Goal: Contribute content

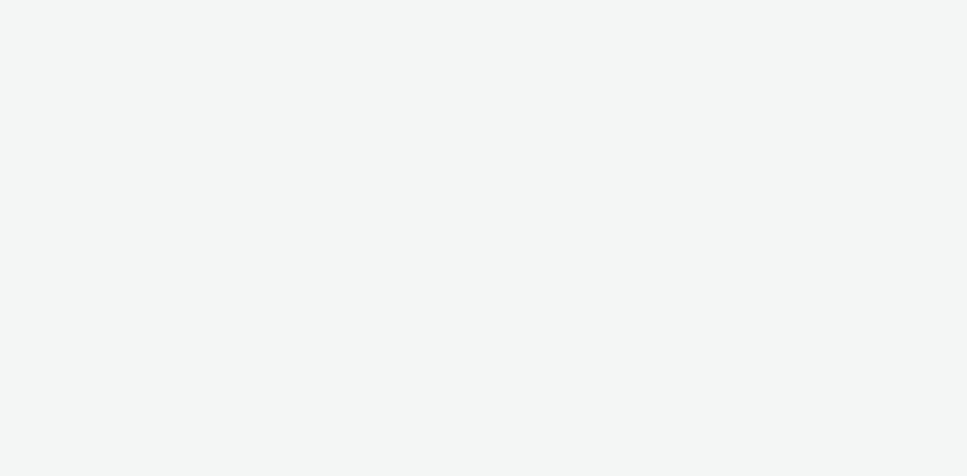
select select "2fc77e36-bb93-4aa3-9dff-dcb08e02eac6"
select select "633458d8-165b-4764-9f55-7760eda36fe8"
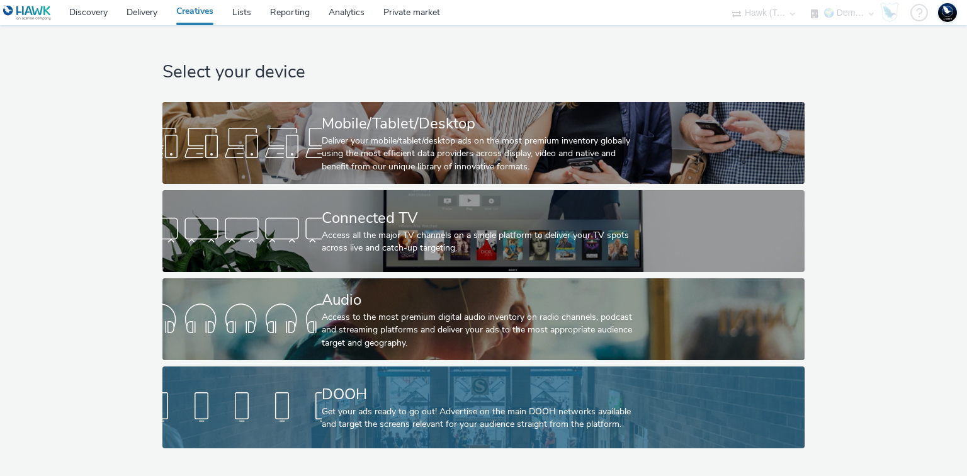
click at [622, 397] on div "DOOH" at bounding box center [481, 394] width 318 height 22
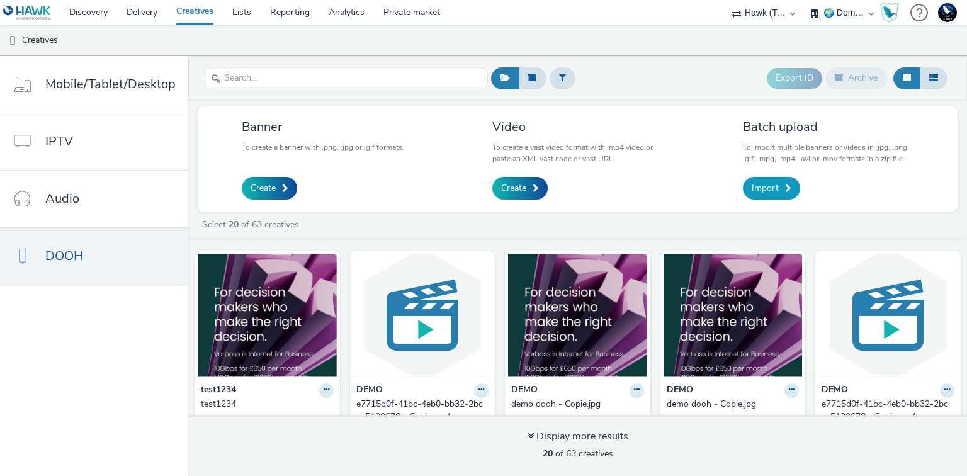
click at [770, 189] on span "Import" at bounding box center [765, 188] width 27 height 13
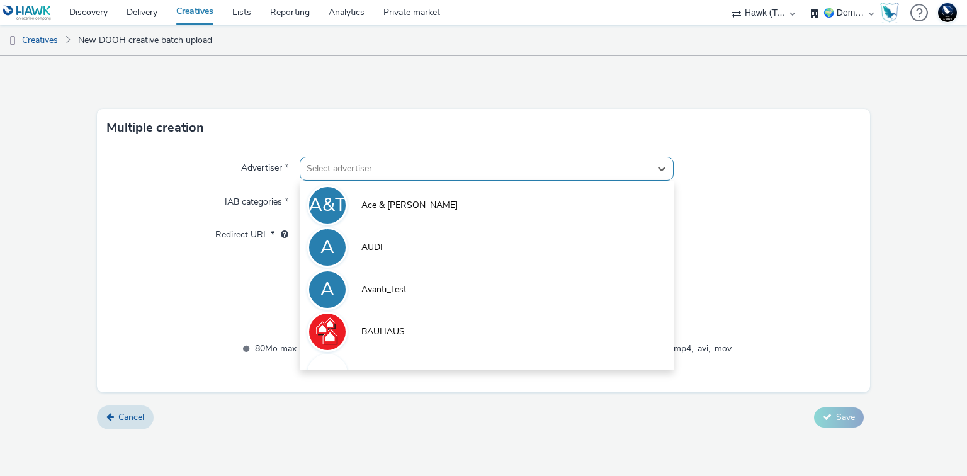
click at [628, 169] on div at bounding box center [475, 168] width 336 height 15
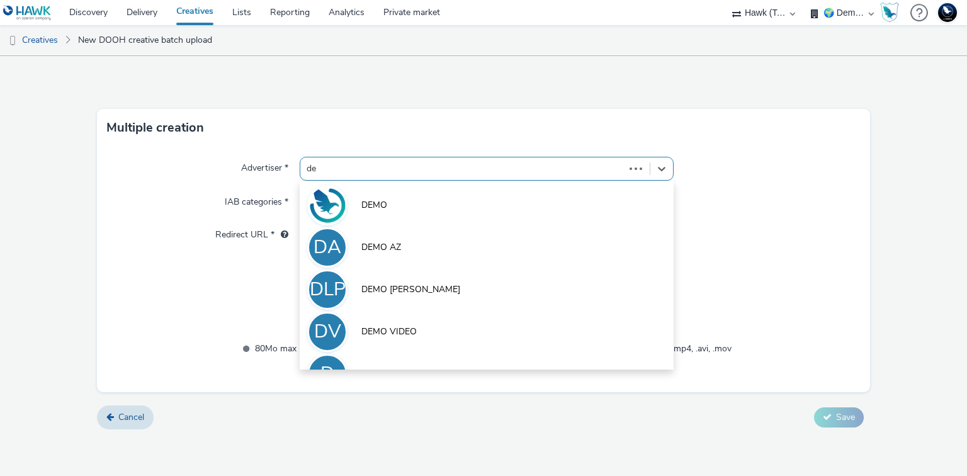
type input "dem"
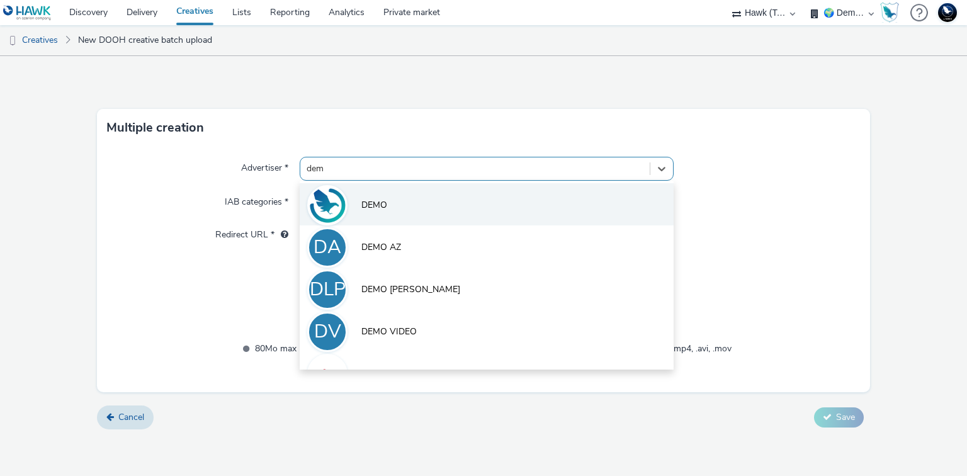
click at [612, 189] on li "DEMO" at bounding box center [486, 204] width 373 height 42
type input "[URL][DOMAIN_NAME]"
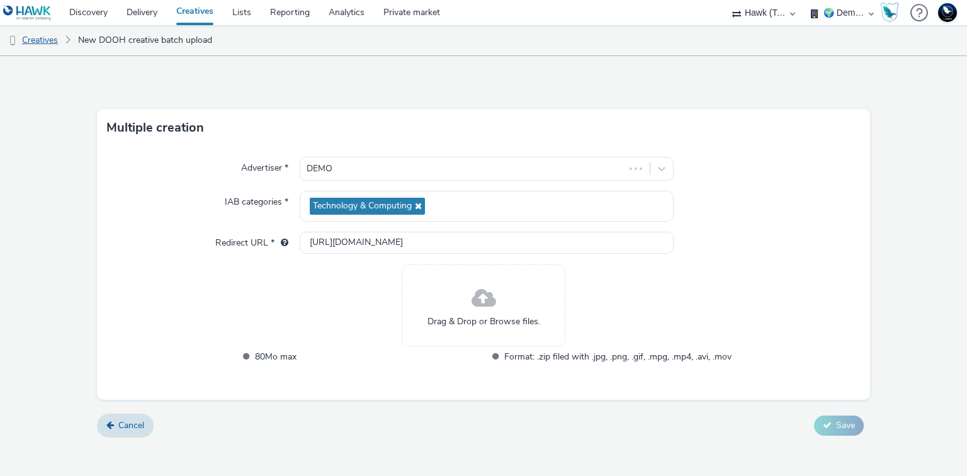
click at [40, 40] on link "Creatives" at bounding box center [32, 40] width 64 height 30
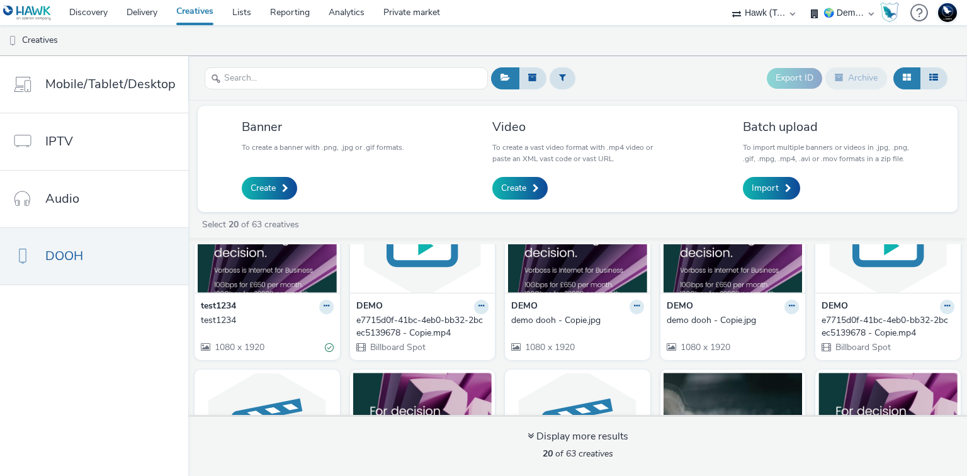
scroll to position [101, 0]
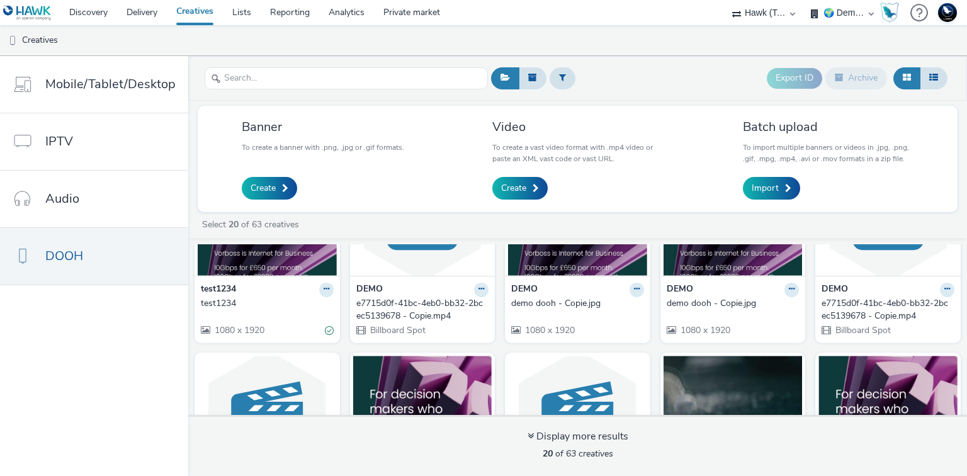
click at [256, 269] on img at bounding box center [267, 214] width 139 height 123
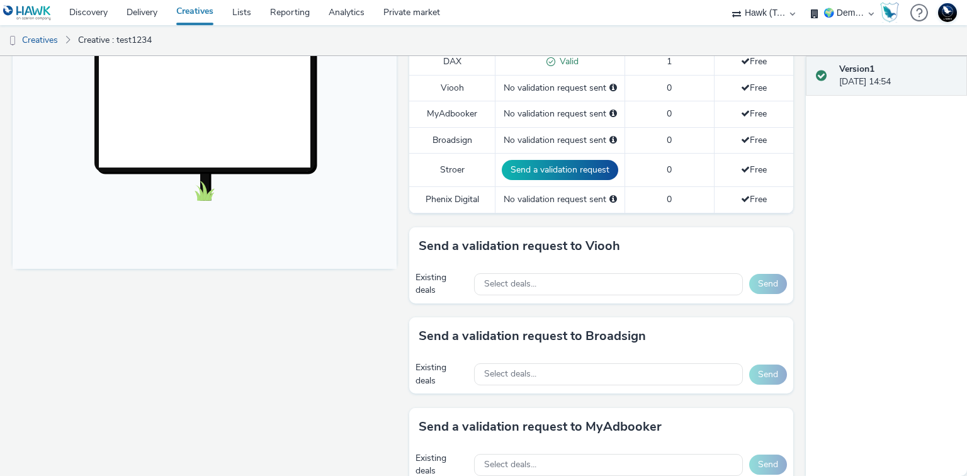
scroll to position [403, 0]
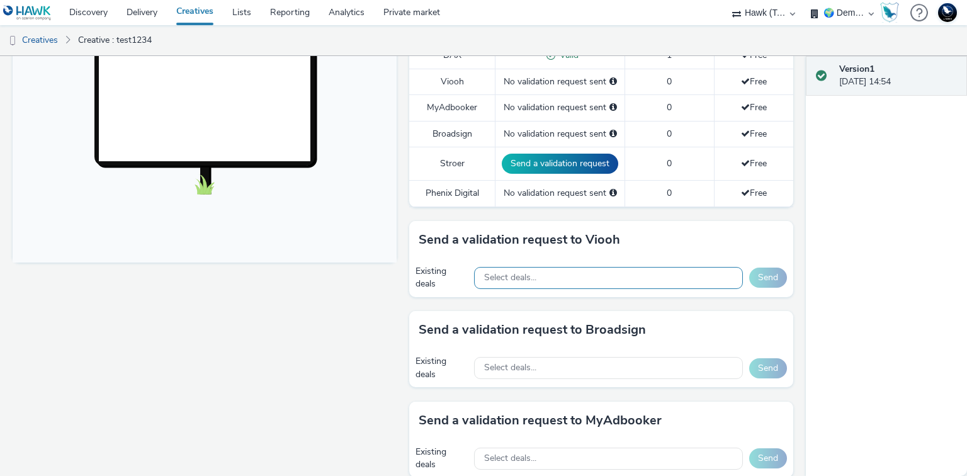
click at [600, 269] on div "Select deals..." at bounding box center [608, 278] width 269 height 22
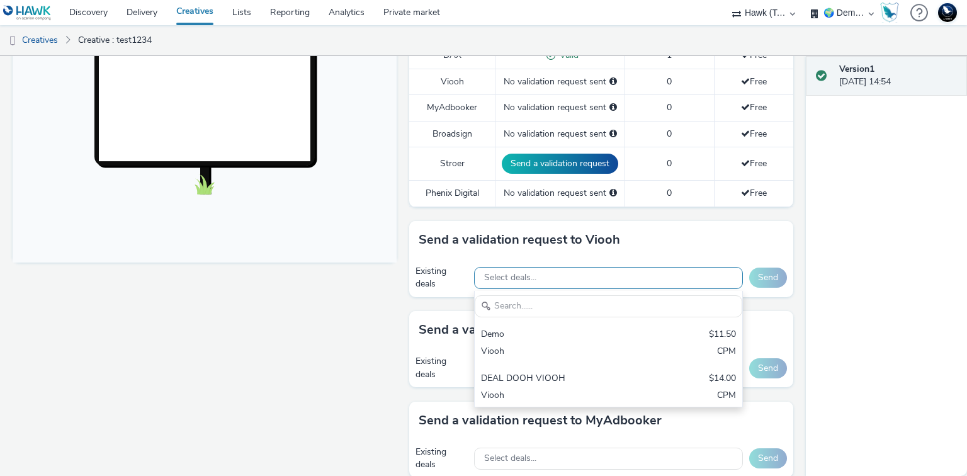
scroll to position [0, 0]
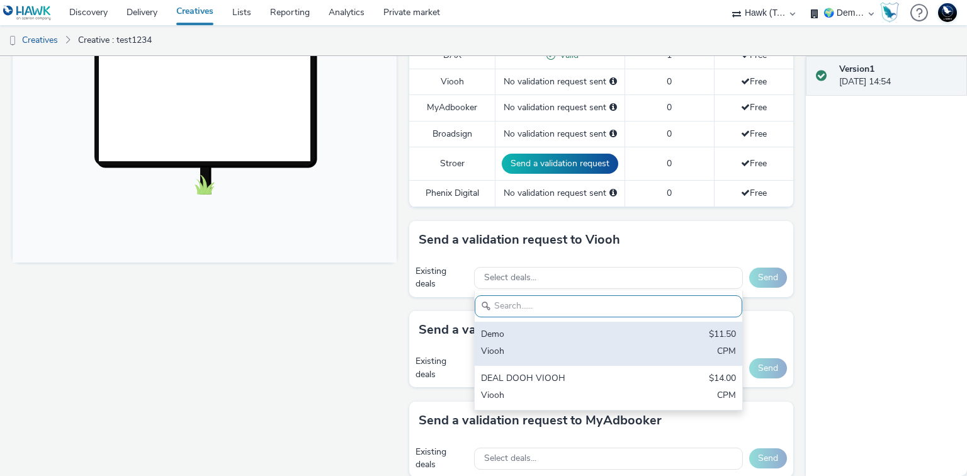
click at [605, 335] on div "Demo" at bounding box center [564, 335] width 167 height 14
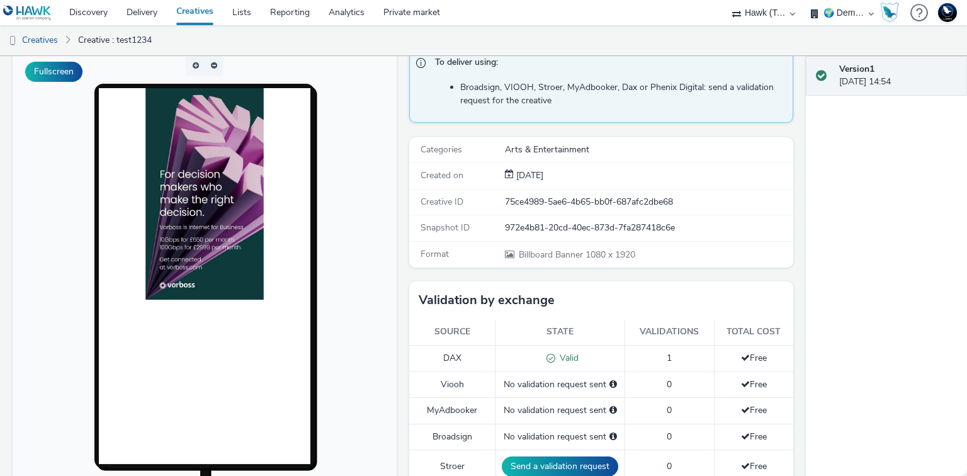
scroll to position [101, 0]
click at [417, 13] on link "Private market" at bounding box center [412, 12] width 76 height 25
